Goal: Task Accomplishment & Management: Manage account settings

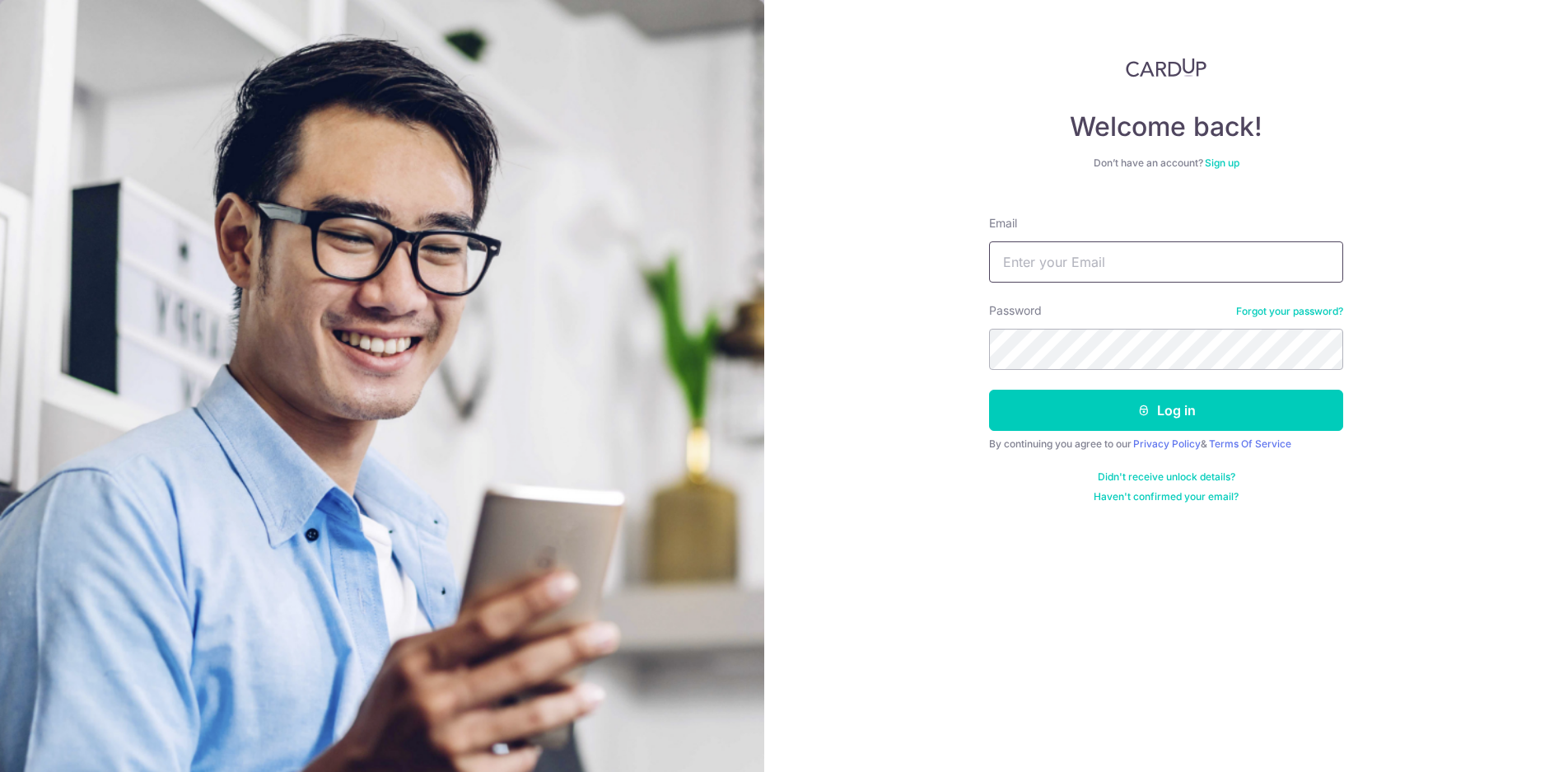
click at [1179, 262] on input "Email" at bounding box center [1167, 262] width 354 height 41
type input "[EMAIL_ADDRESS][DOMAIN_NAME]"
click at [990, 390] on button "Log in" at bounding box center [1167, 410] width 354 height 41
